Goal: Information Seeking & Learning: Learn about a topic

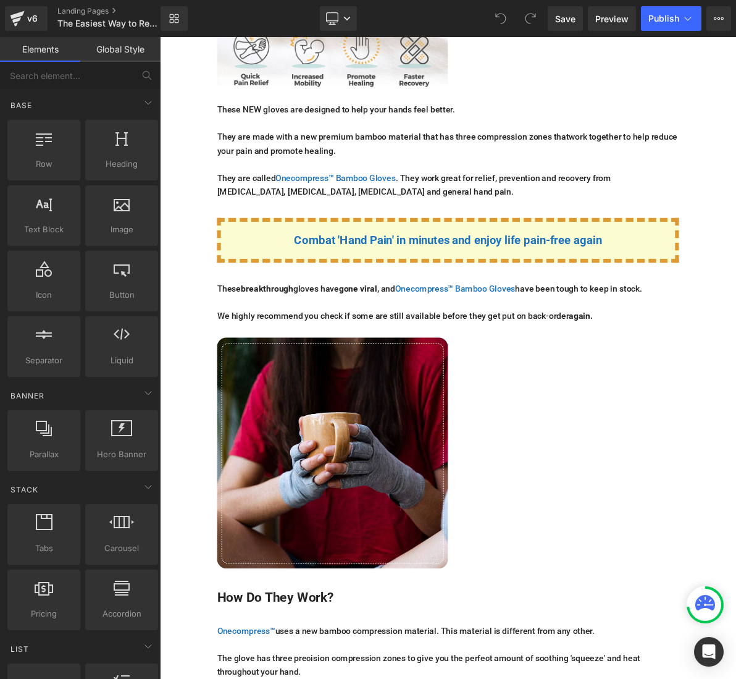
scroll to position [2224, 0]
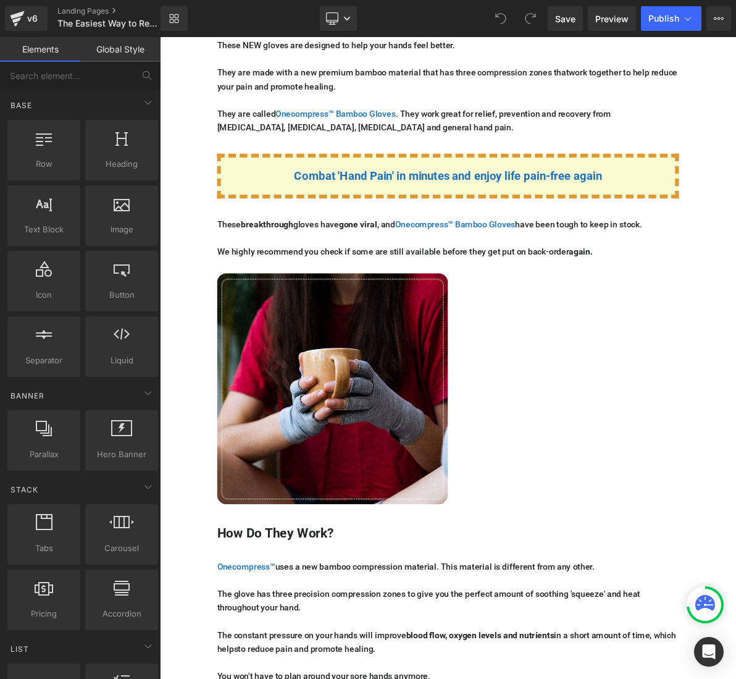
click at [580, 271] on div "These breakthrough gloves have gone viral , and Onecompress™ Bamboo Gloves have…" at bounding box center [533, 297] width 599 height 53
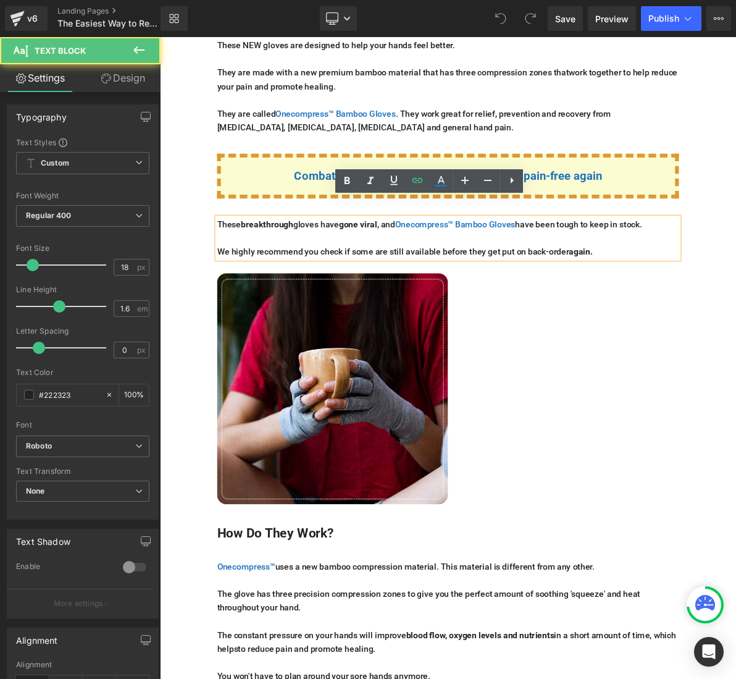
click at [566, 206] on div "Combat 'Hand Pain' in minutes and enjoy life pain-free again" at bounding box center [533, 217] width 599 height 58
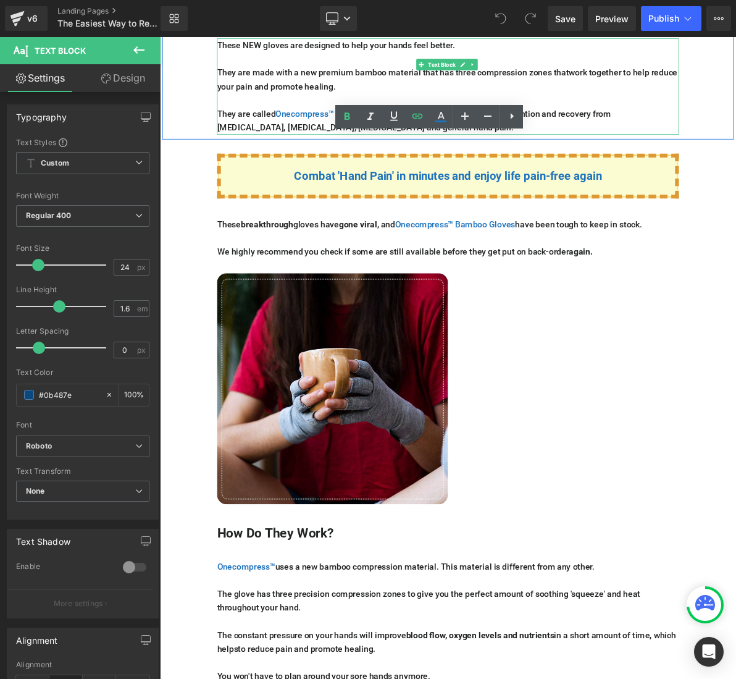
click at [345, 128] on p "They are called Onecompress™ Bamboo Gloves . They work great for relief, preven…" at bounding box center [533, 146] width 599 height 36
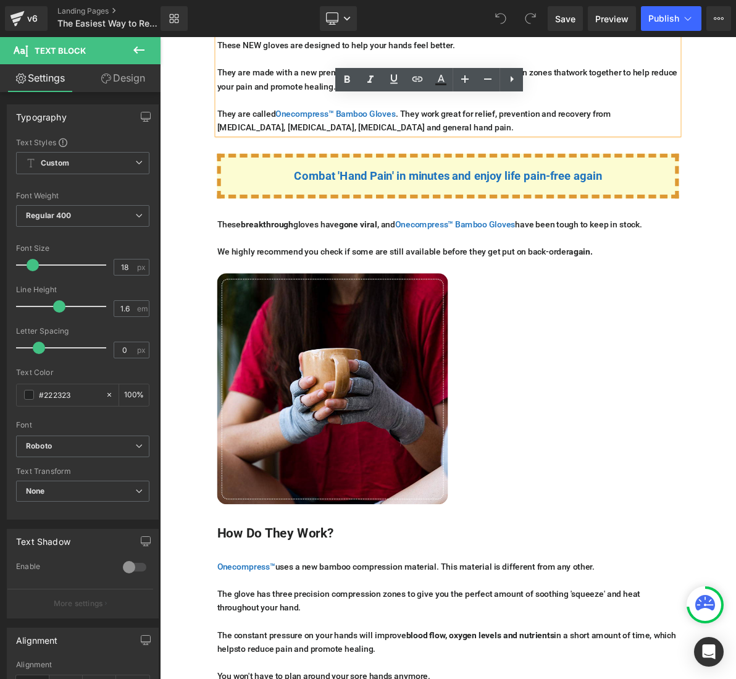
click at [301, 206] on p "Combat 'Hand Pain' in minutes and enjoy life pain-free again" at bounding box center [533, 217] width 589 height 23
